Goal: Task Accomplishment & Management: Manage account settings

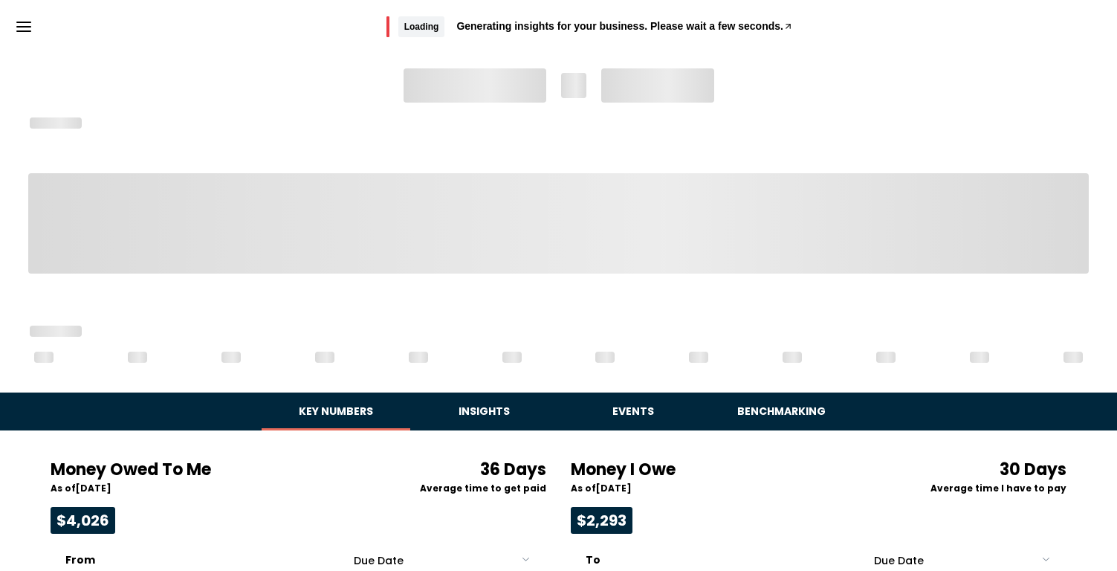
click at [22, 19] on icon "Menu" at bounding box center [24, 27] width 18 height 18
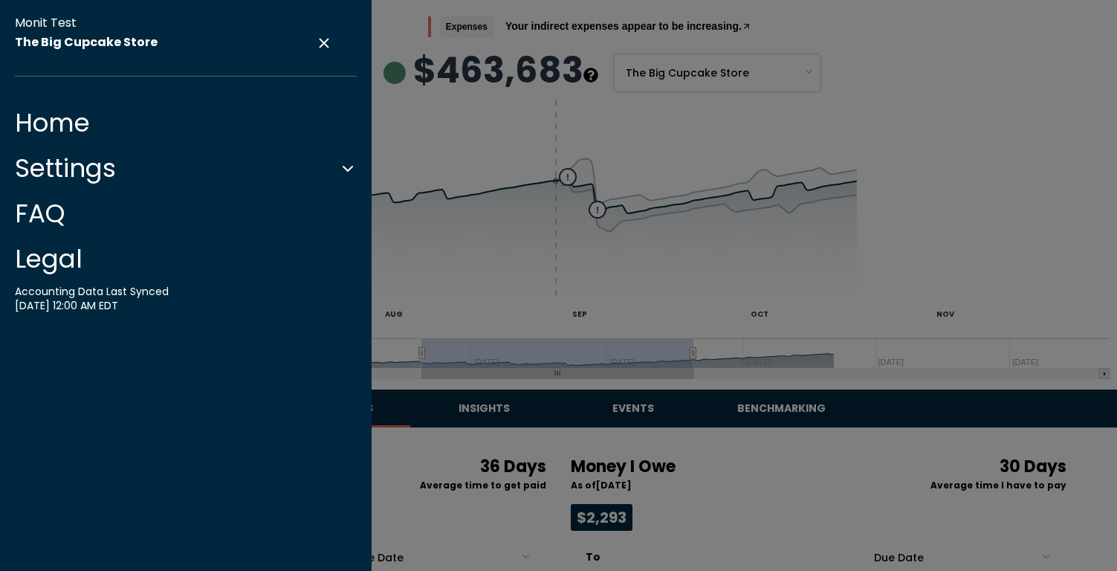
click at [92, 173] on button "Settings" at bounding box center [186, 168] width 342 height 30
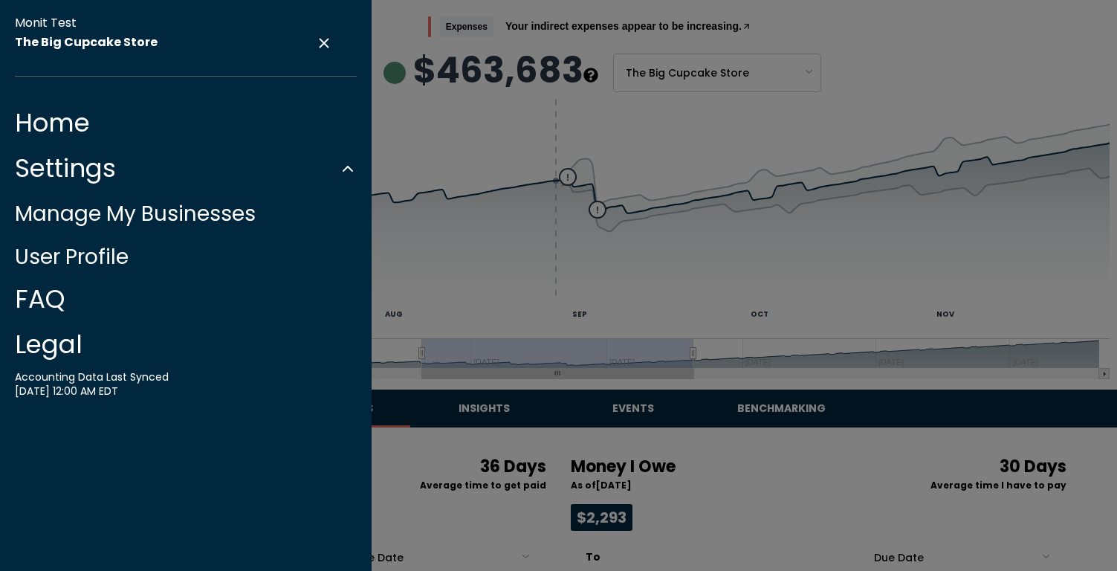
click at [100, 214] on link "Manage My Businesses" at bounding box center [135, 213] width 241 height 29
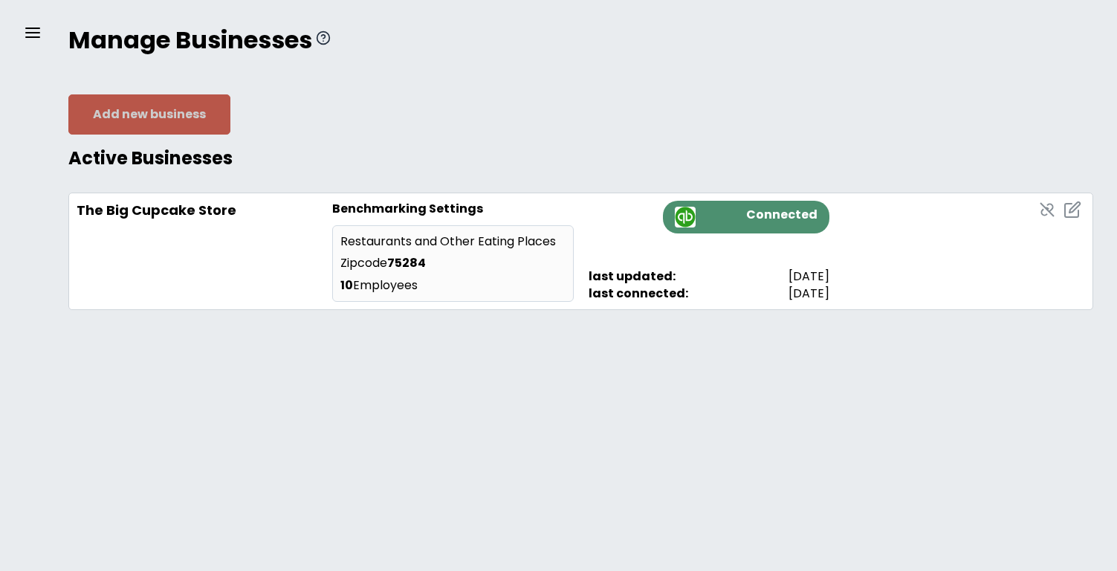
click at [97, 112] on button "Add new business" at bounding box center [149, 114] width 162 height 40
